Goal: Task Accomplishment & Management: Manage account settings

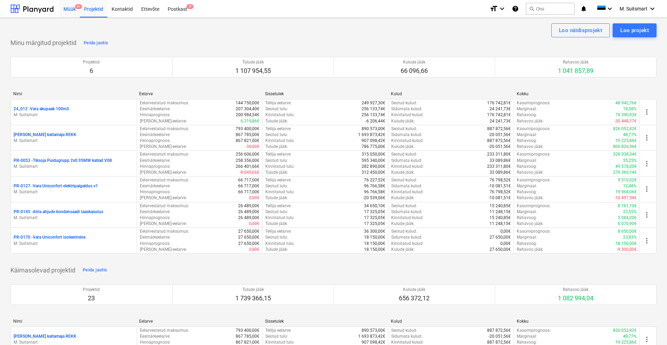
click at [71, 10] on div "Müük 9+" at bounding box center [69, 9] width 21 height 18
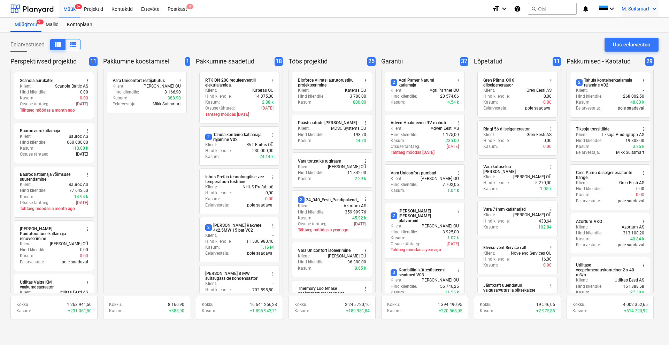
click at [641, 9] on span "M. Suitsmart" at bounding box center [636, 9] width 28 height 6
click at [619, 41] on div "MS [PERSON_NAME] Services OÜ" at bounding box center [624, 45] width 59 height 10
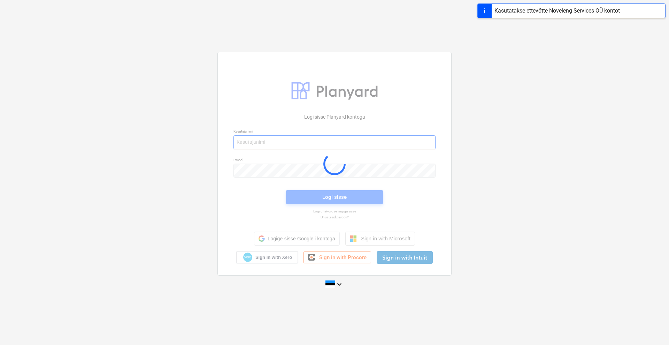
type input "[EMAIL_ADDRESS][DOMAIN_NAME]"
